Goal: Information Seeking & Learning: Learn about a topic

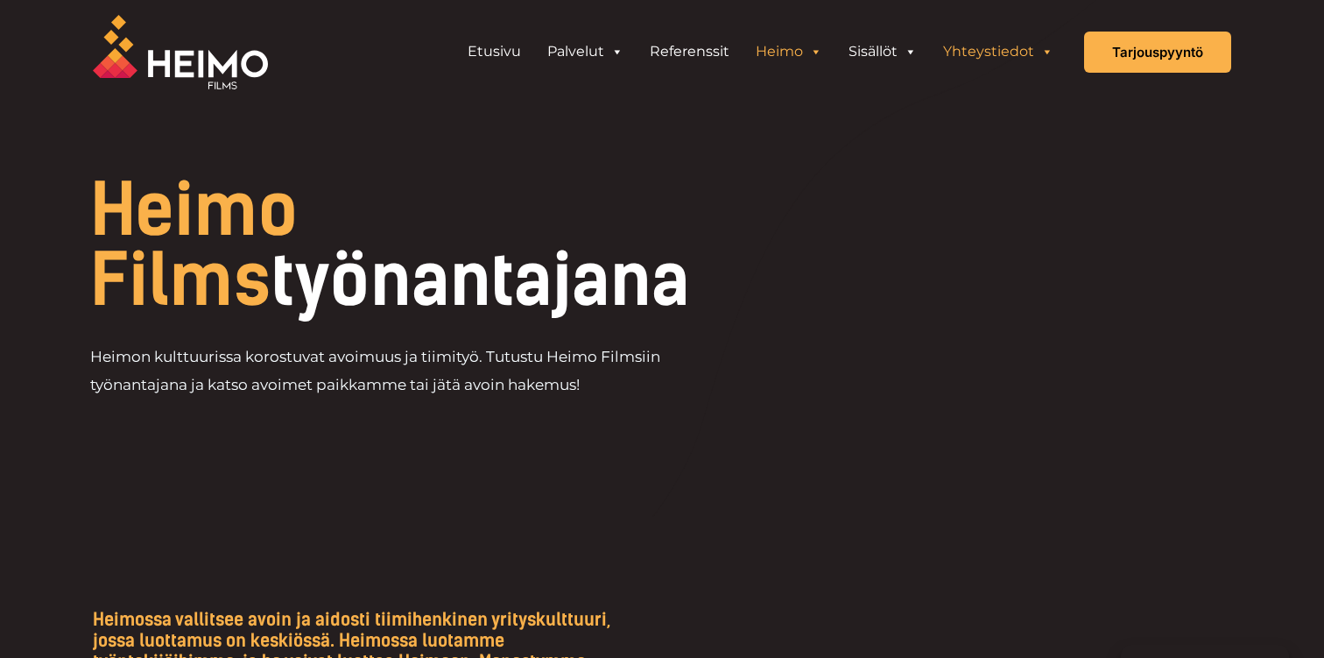
click at [986, 57] on link "Yhteystiedot" at bounding box center [998, 51] width 137 height 35
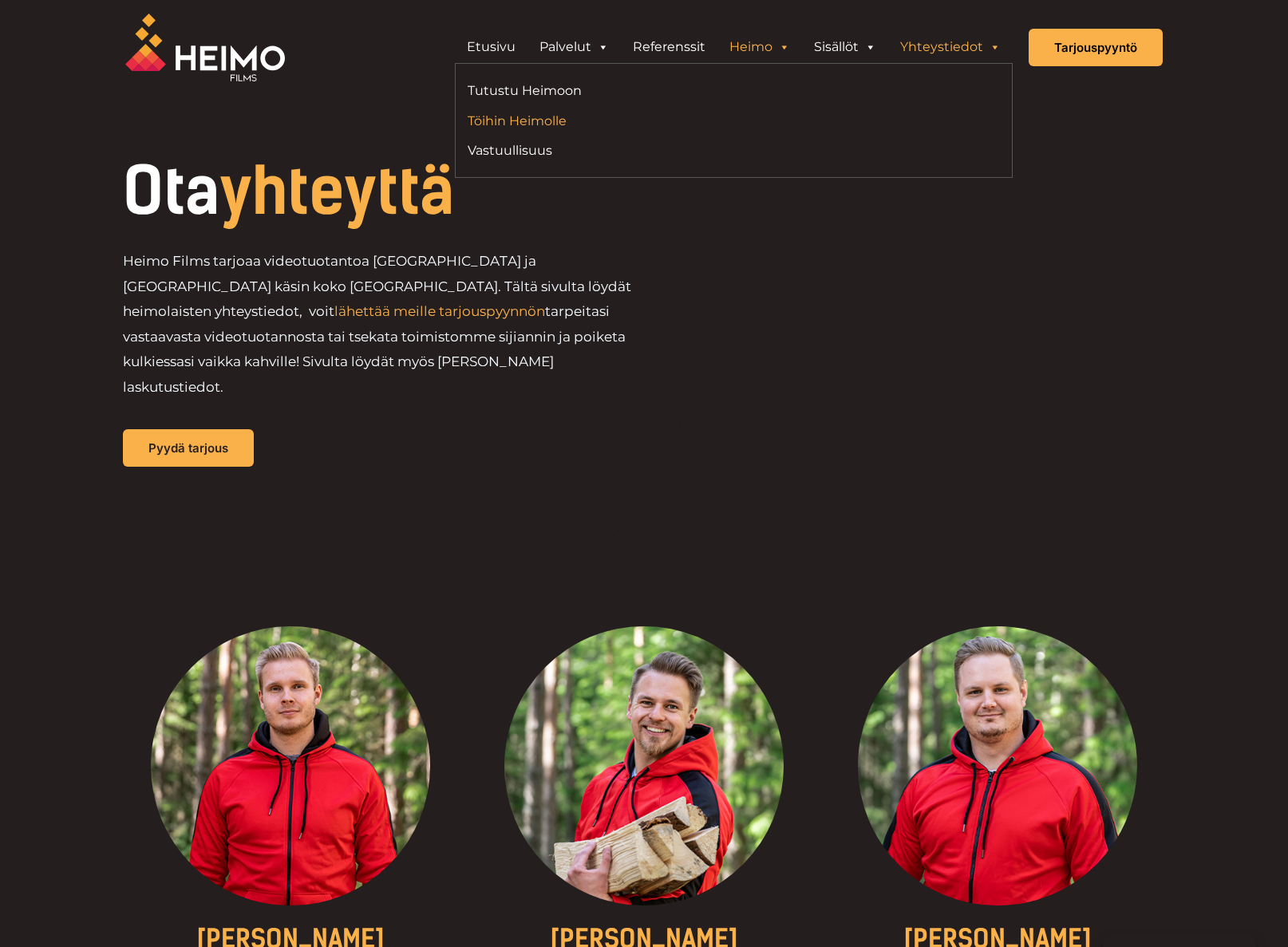
click at [518, 112] on link "Töihin Heimolle" at bounding box center [594, 121] width 254 height 22
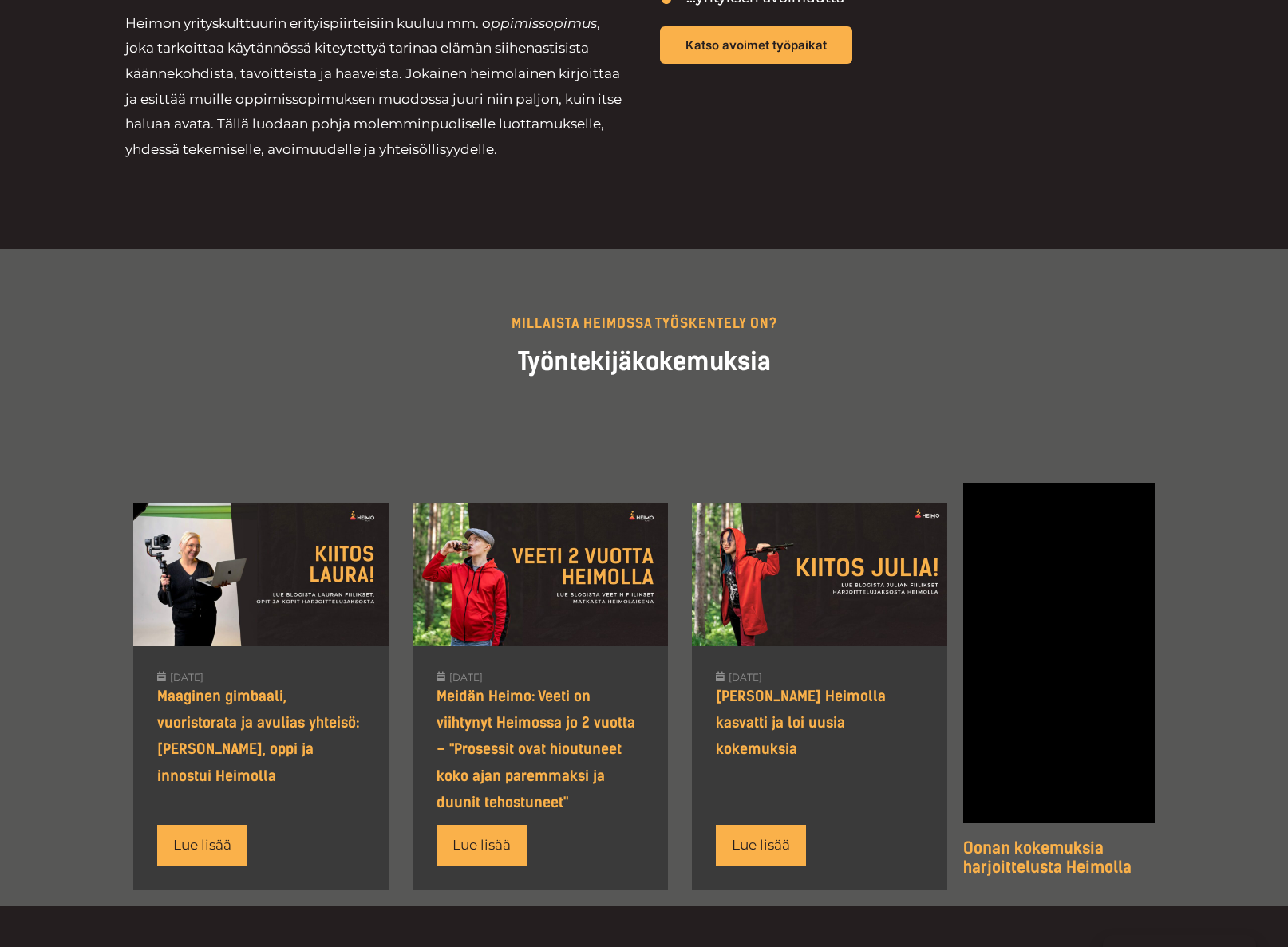
scroll to position [1088, 0]
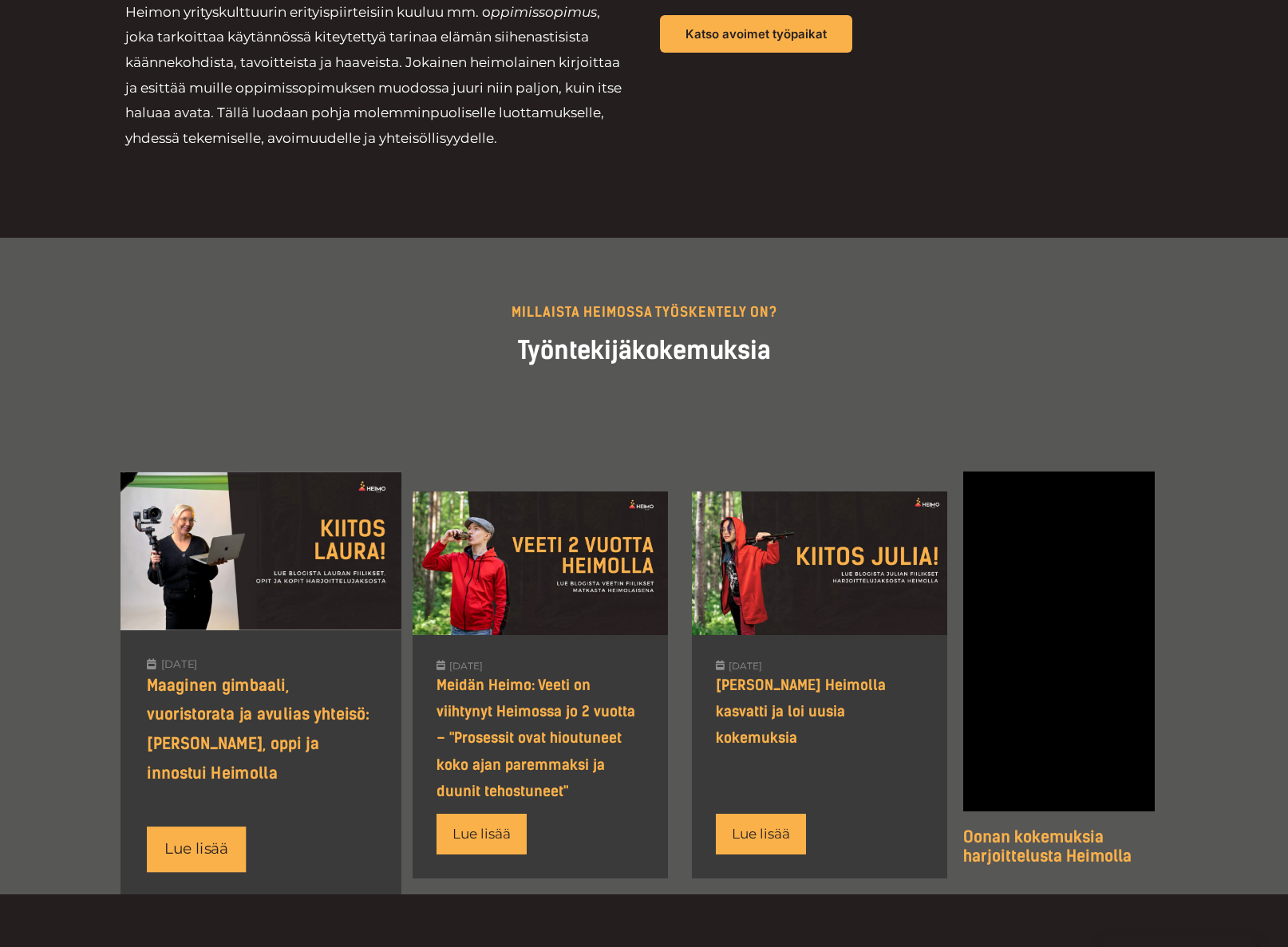
click at [258, 710] on div "Maaginen gimbaali, vuoristorata ja avulias yhteisö: [PERSON_NAME], oppi ja inno…" at bounding box center [261, 729] width 228 height 118
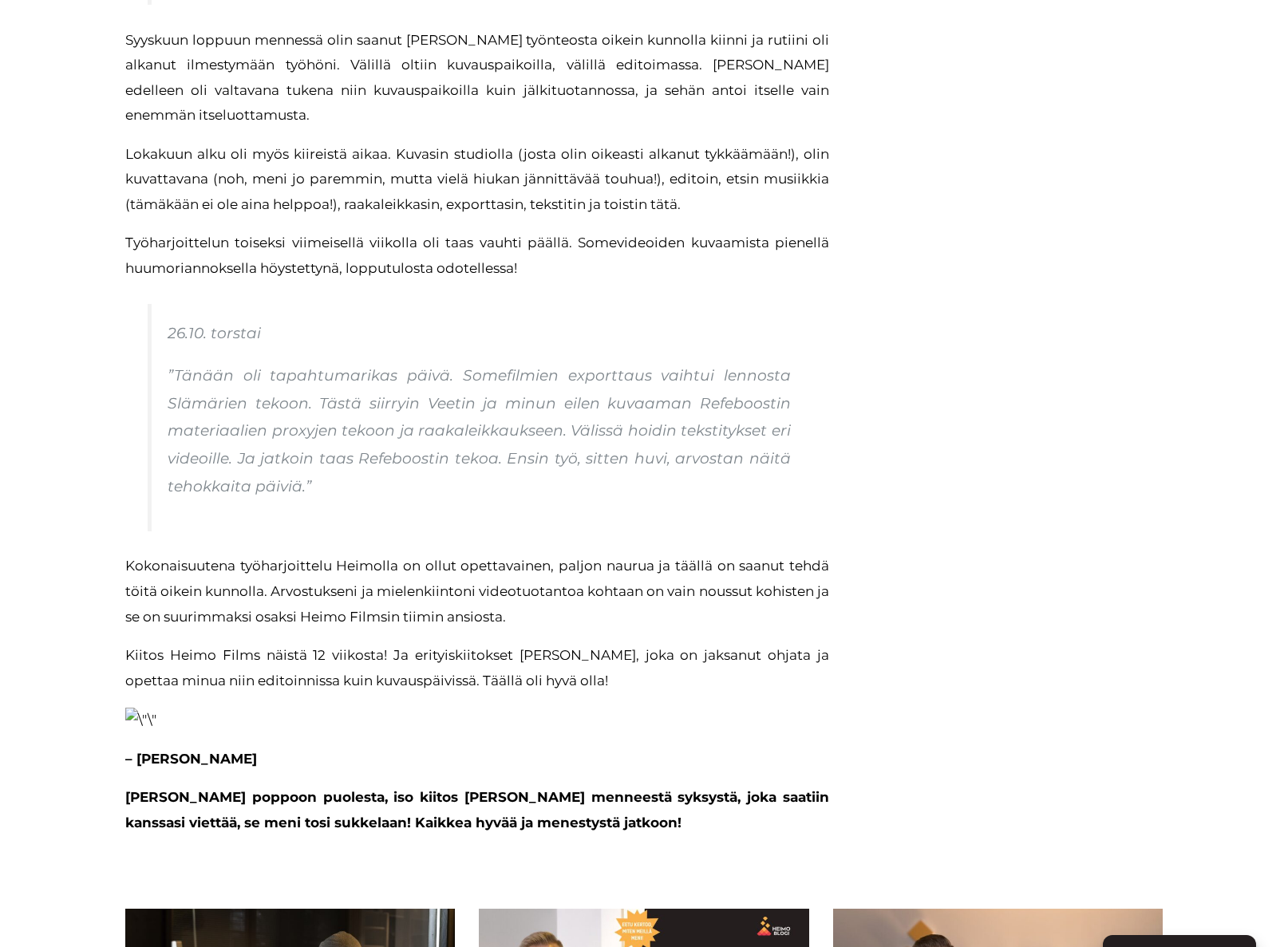
scroll to position [2933, 0]
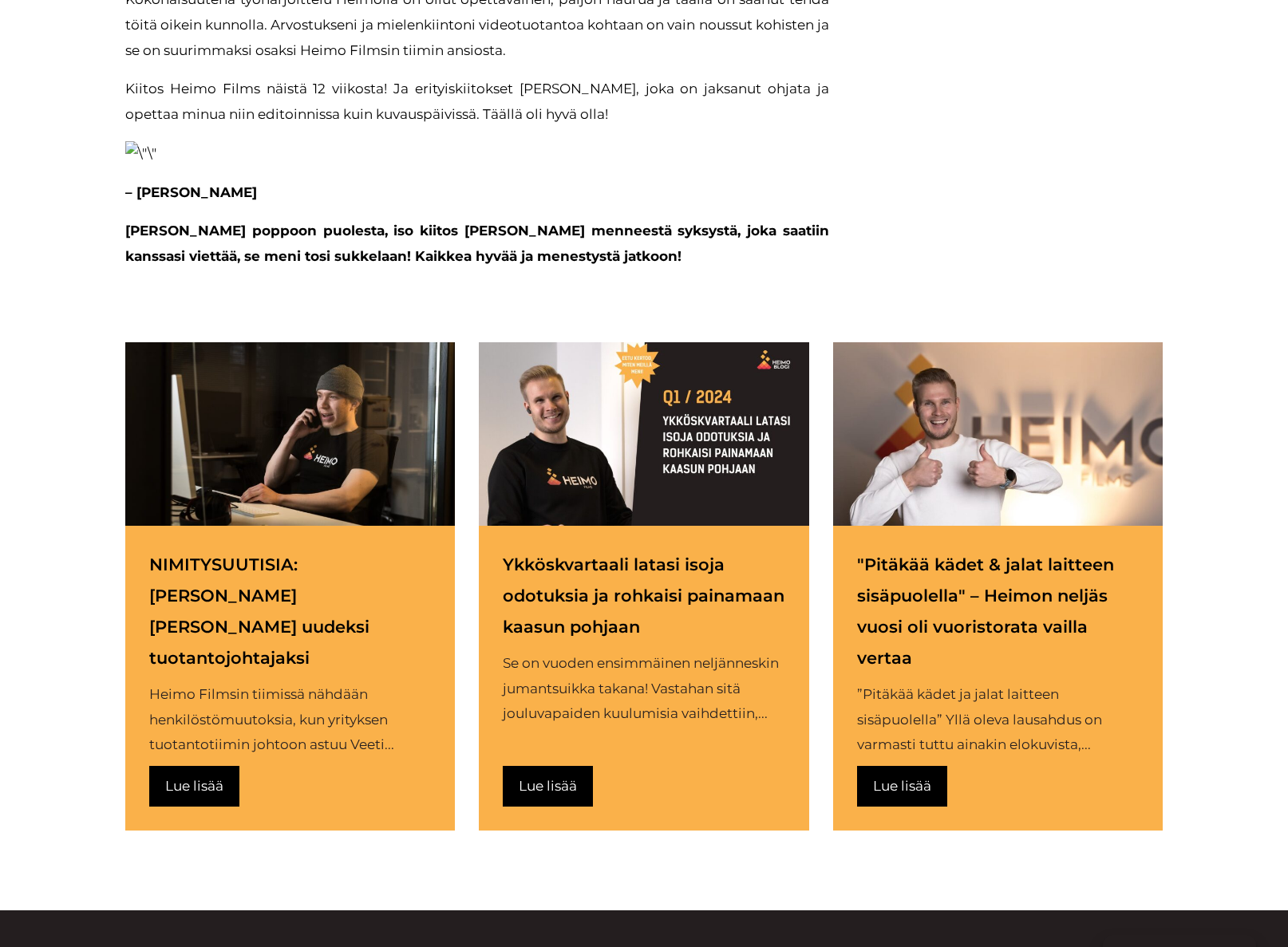
click at [304, 364] on div at bounding box center [290, 434] width 330 height 183
